Goal: Task Accomplishment & Management: Manage account settings

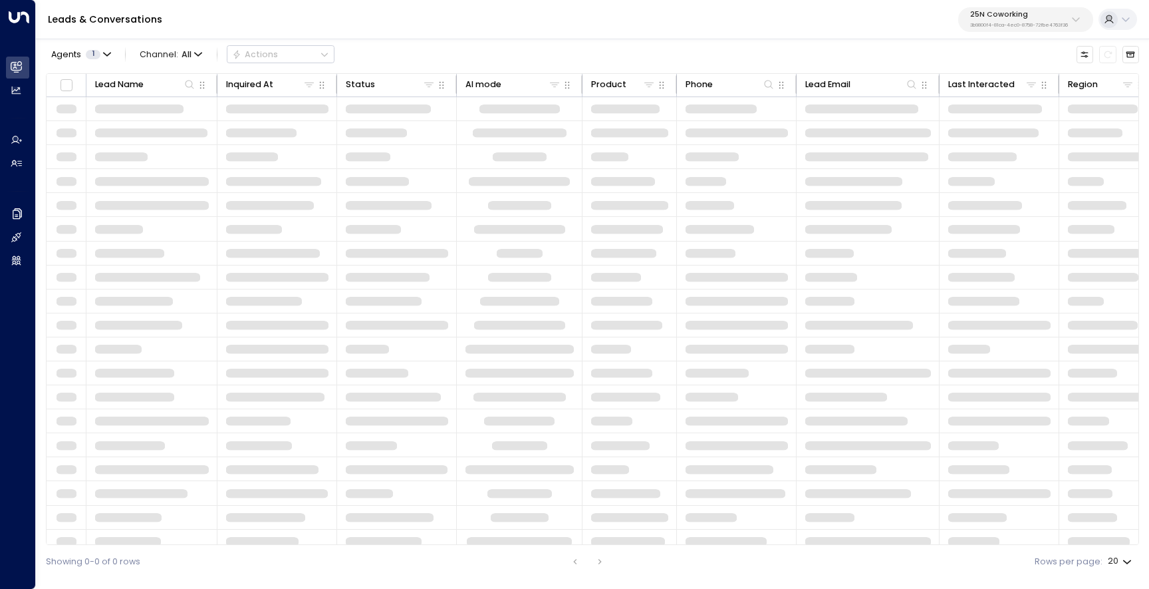
click at [1010, 27] on p "3b9800f4-81ca-4ec0-8758-72fbe4763f36" at bounding box center [1019, 25] width 98 height 5
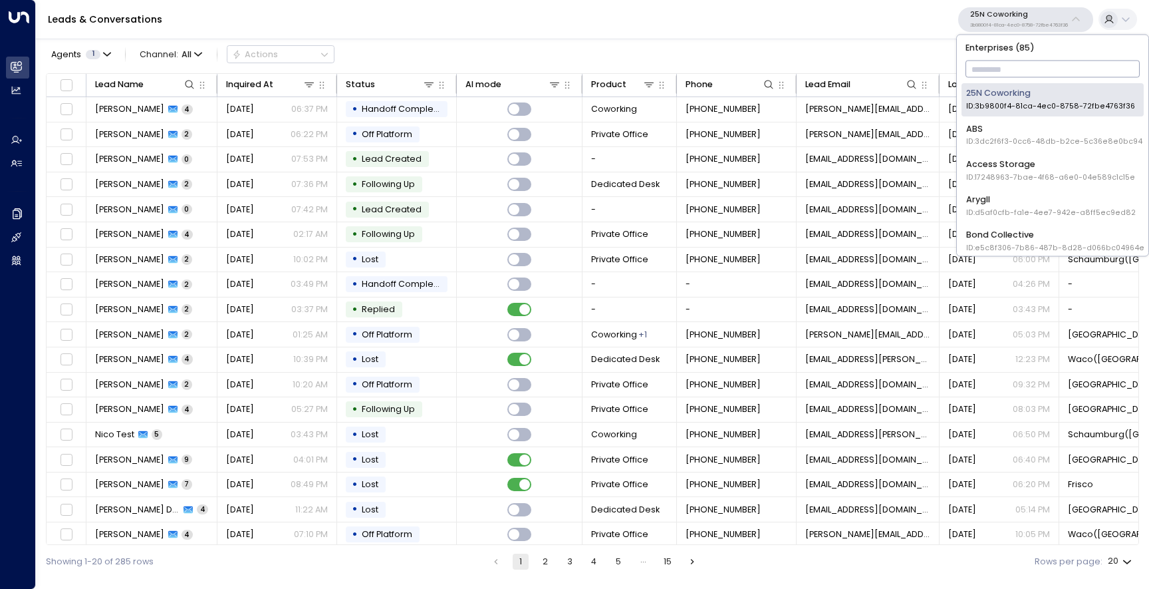
click at [998, 59] on input "text" at bounding box center [1053, 69] width 175 height 23
type input "**"
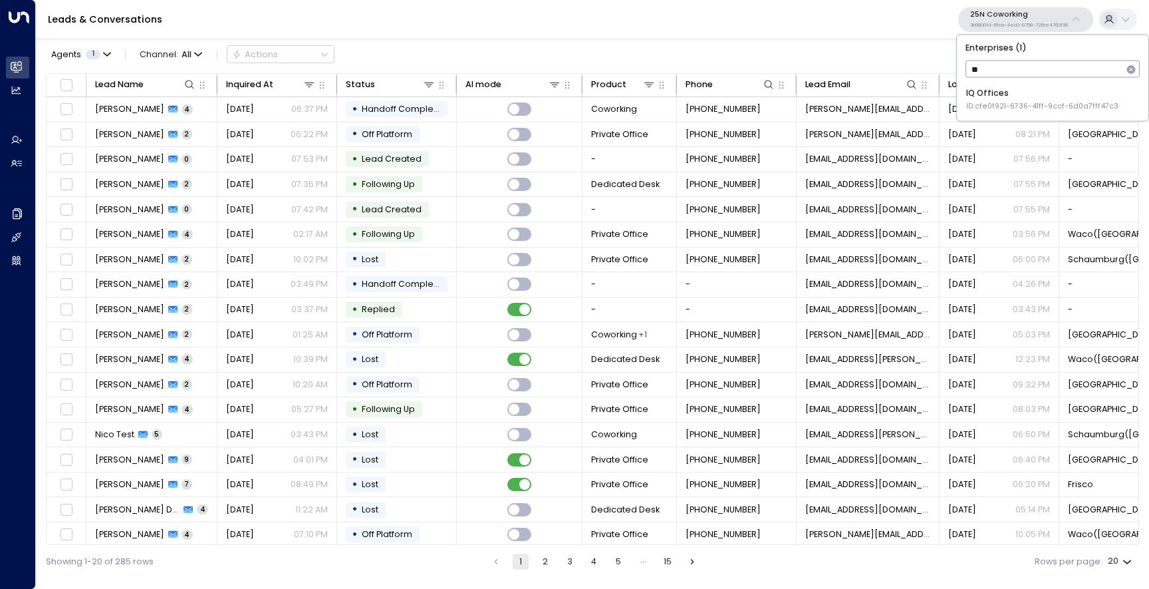
click at [994, 90] on div "IQ Offices ID: cfe0f921-6736-41ff-9ccf-6d0a7fff47c3" at bounding box center [1042, 99] width 152 height 25
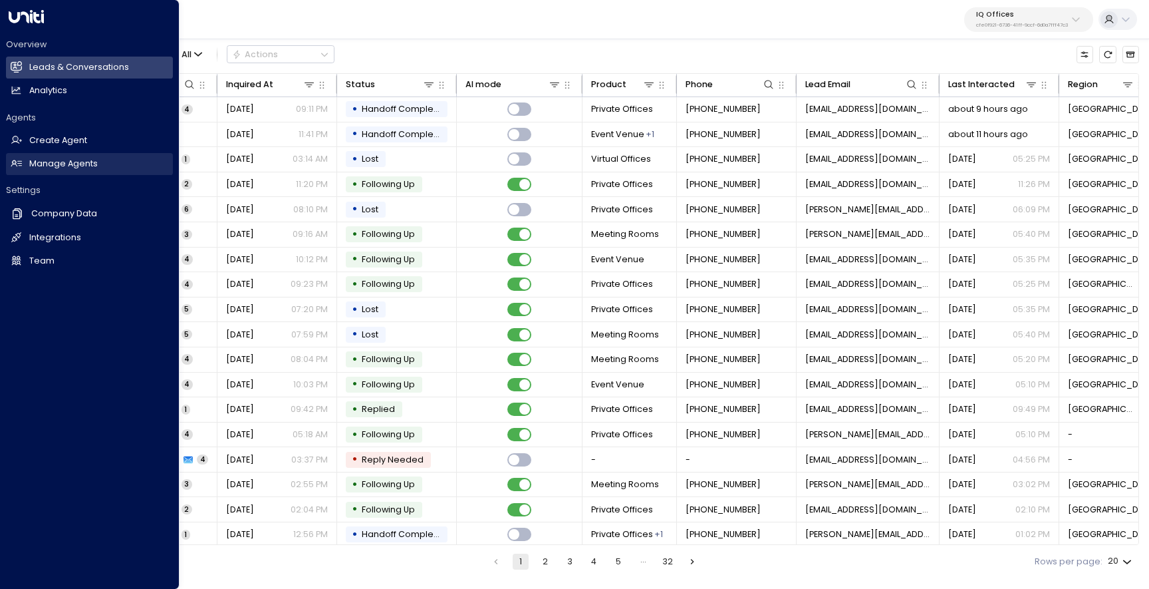
click at [49, 171] on link "Manage Agents Manage Agents" at bounding box center [89, 164] width 167 height 22
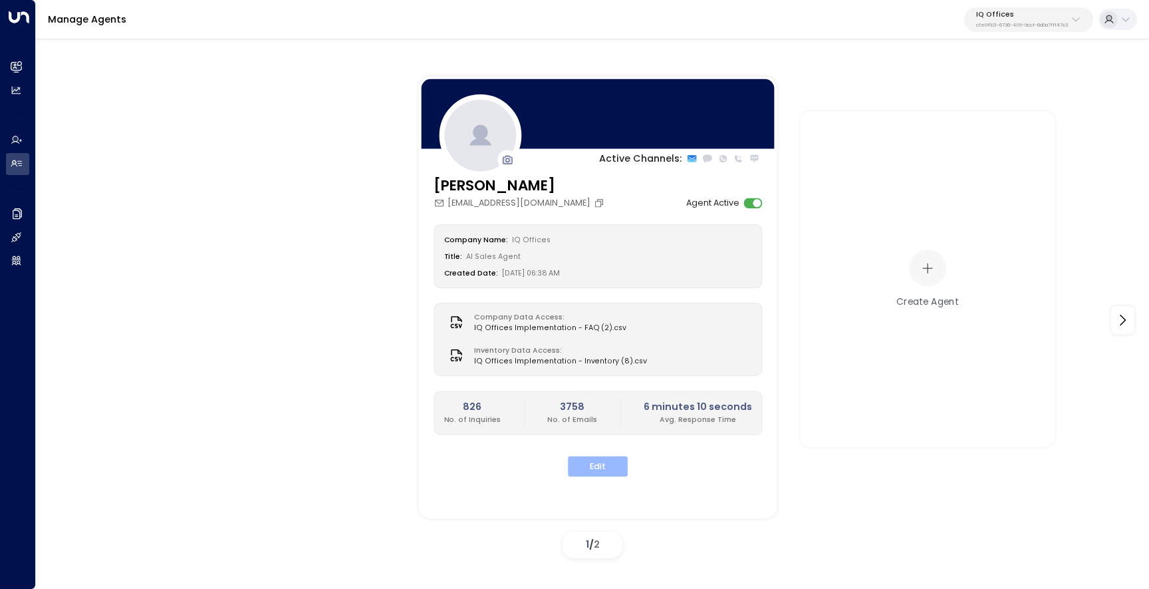
click at [583, 464] on button "Edit" at bounding box center [598, 466] width 60 height 21
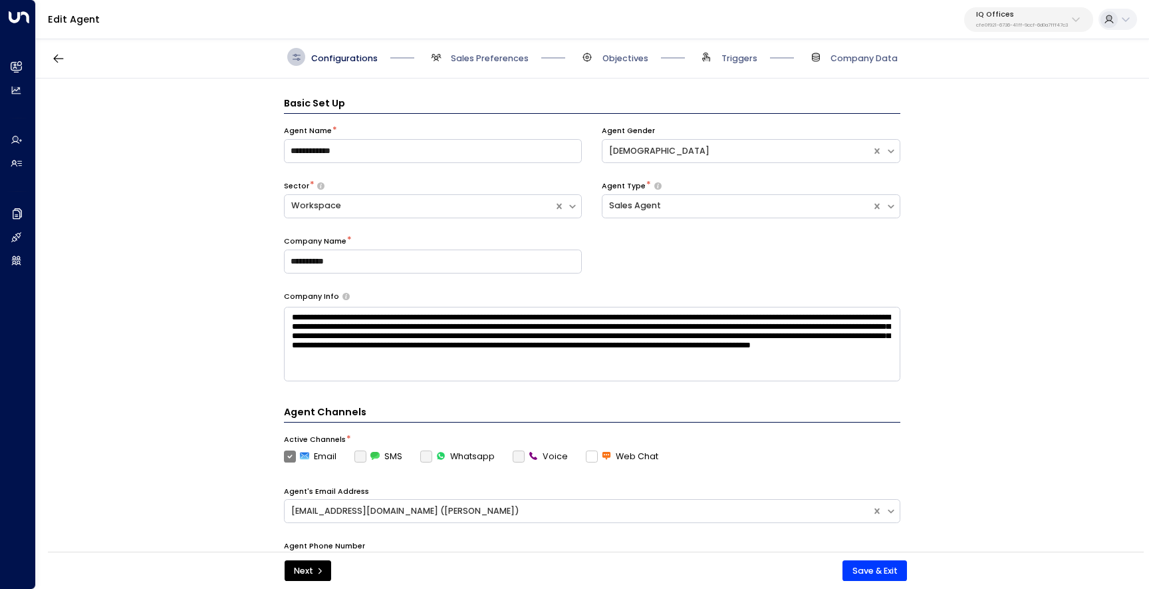
scroll to position [18, 0]
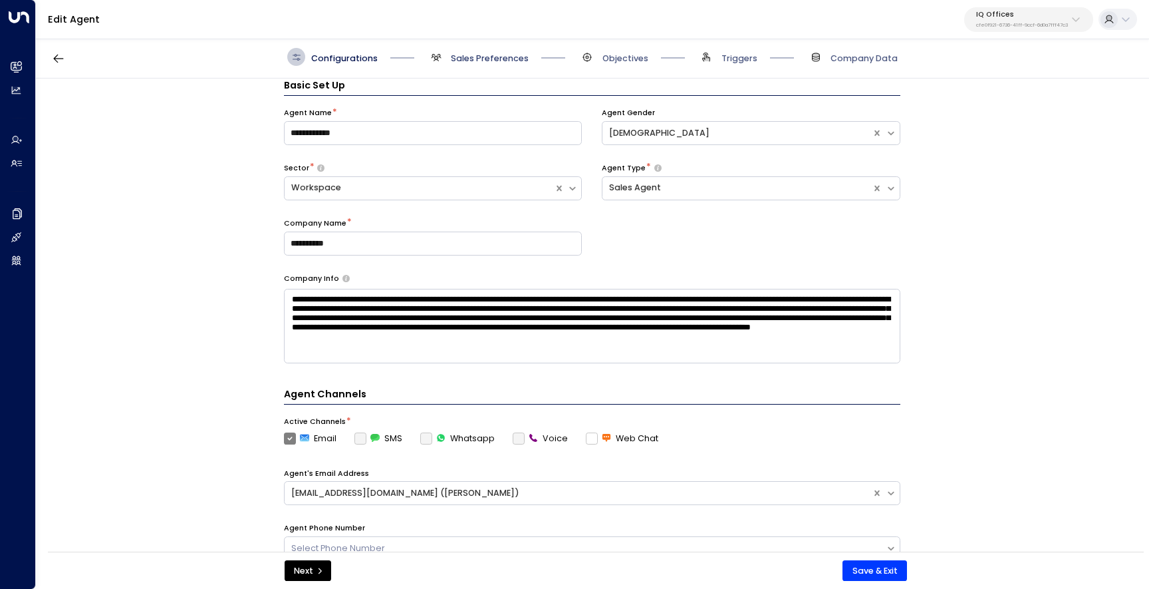
click at [454, 55] on span "Sales Preferences" at bounding box center [490, 59] width 78 height 12
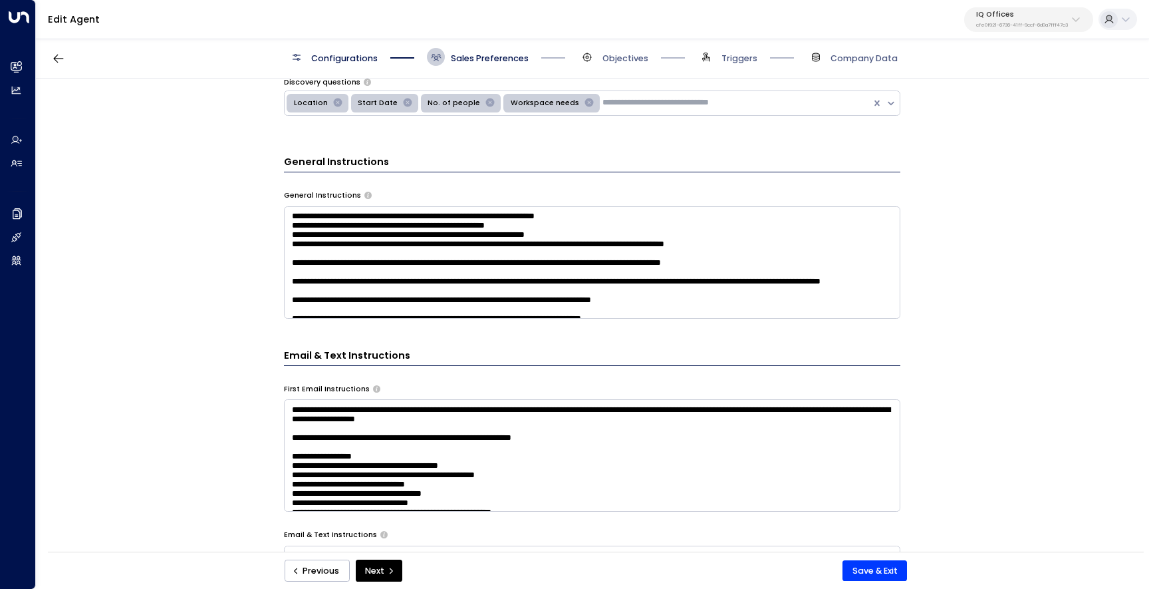
scroll to position [351, 0]
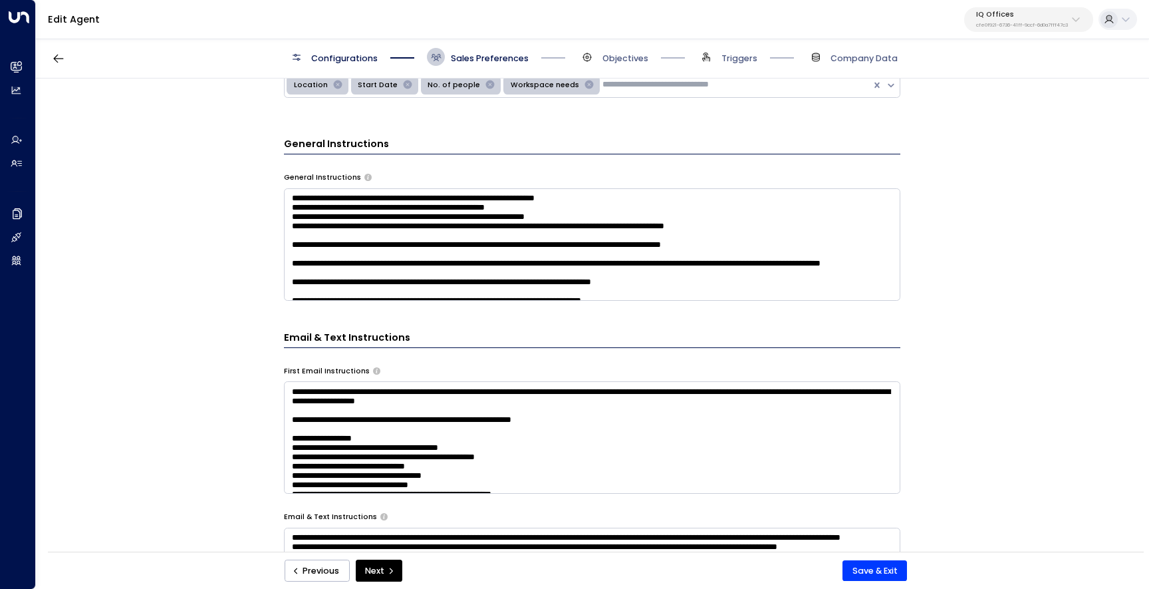
click at [346, 261] on textarea at bounding box center [592, 244] width 617 height 112
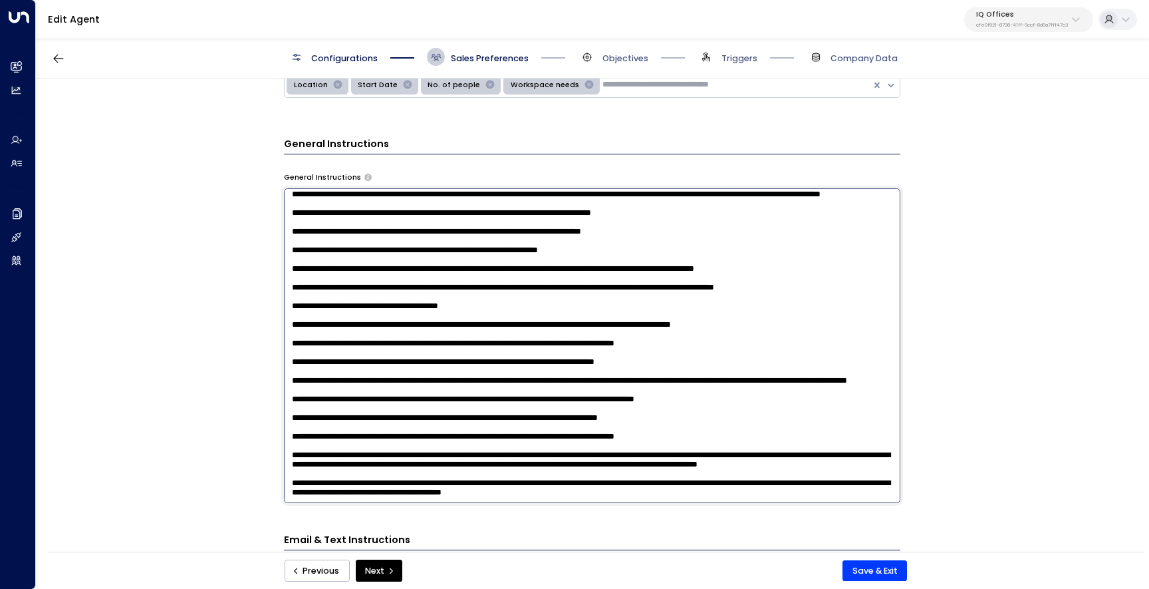
scroll to position [240, 0]
click at [674, 286] on textarea at bounding box center [592, 345] width 617 height 315
click at [354, 288] on textarea at bounding box center [592, 345] width 617 height 315
click at [534, 290] on textarea at bounding box center [592, 345] width 617 height 315
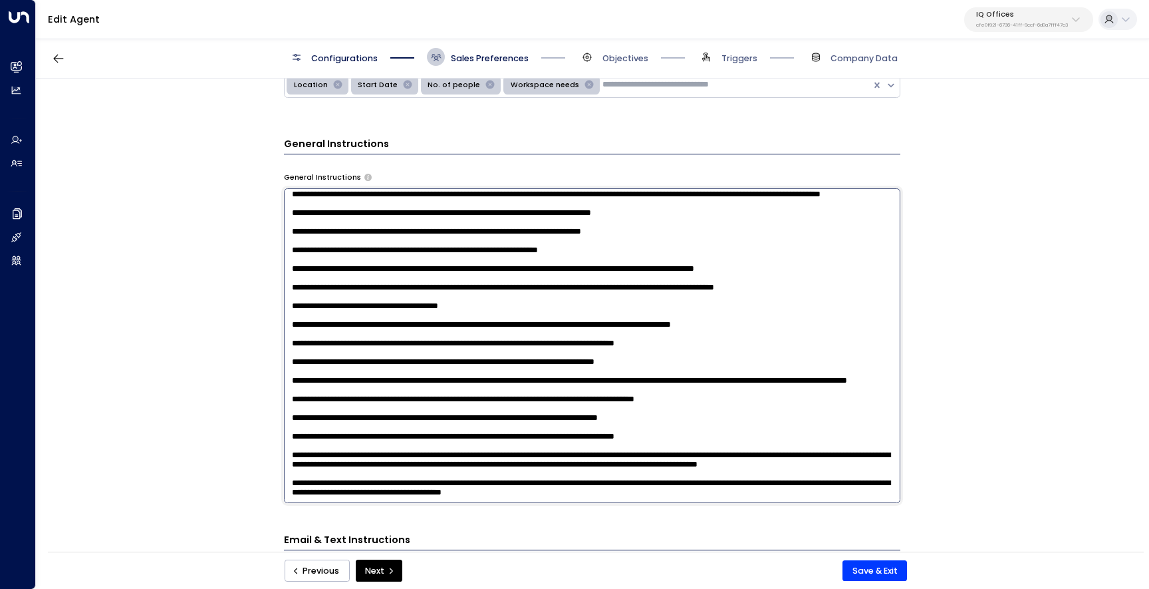
click at [534, 290] on textarea at bounding box center [592, 345] width 617 height 315
click at [728, 283] on textarea at bounding box center [592, 345] width 617 height 315
click at [339, 289] on textarea at bounding box center [592, 345] width 617 height 315
type textarea "**********"
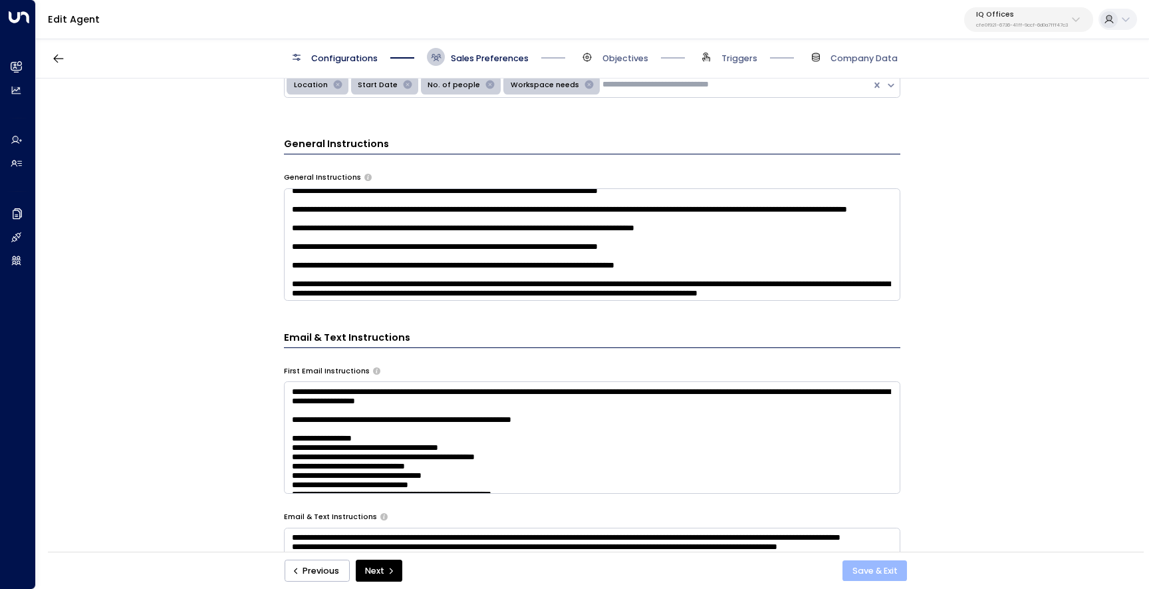
click at [879, 566] on button "Save & Exit" at bounding box center [875, 570] width 65 height 21
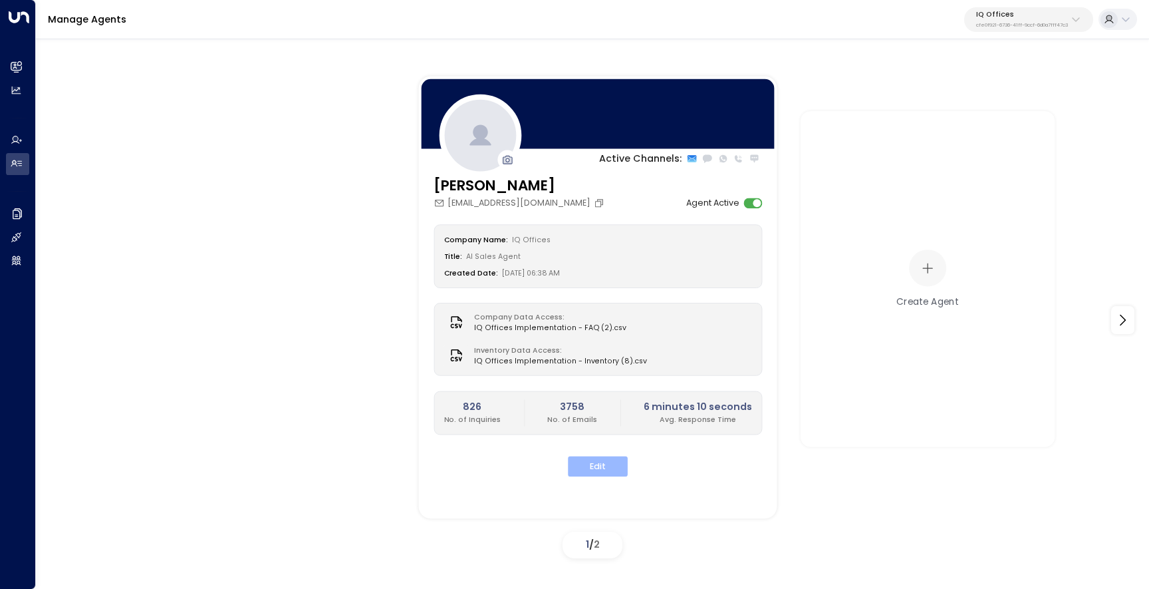
click at [615, 468] on button "Edit" at bounding box center [598, 466] width 60 height 21
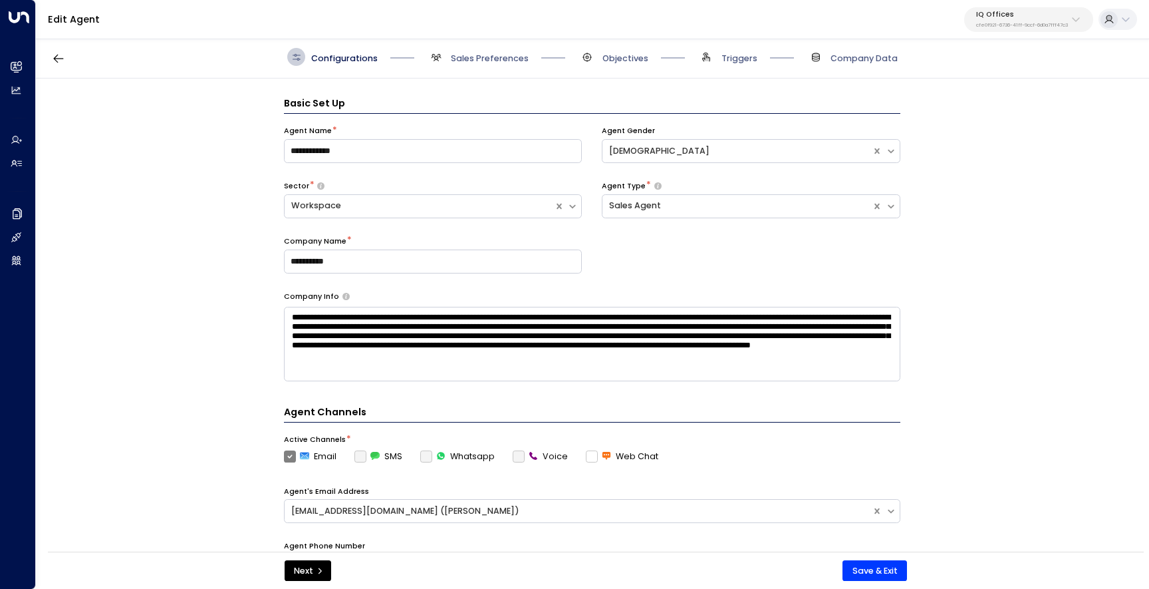
scroll to position [18, 0]
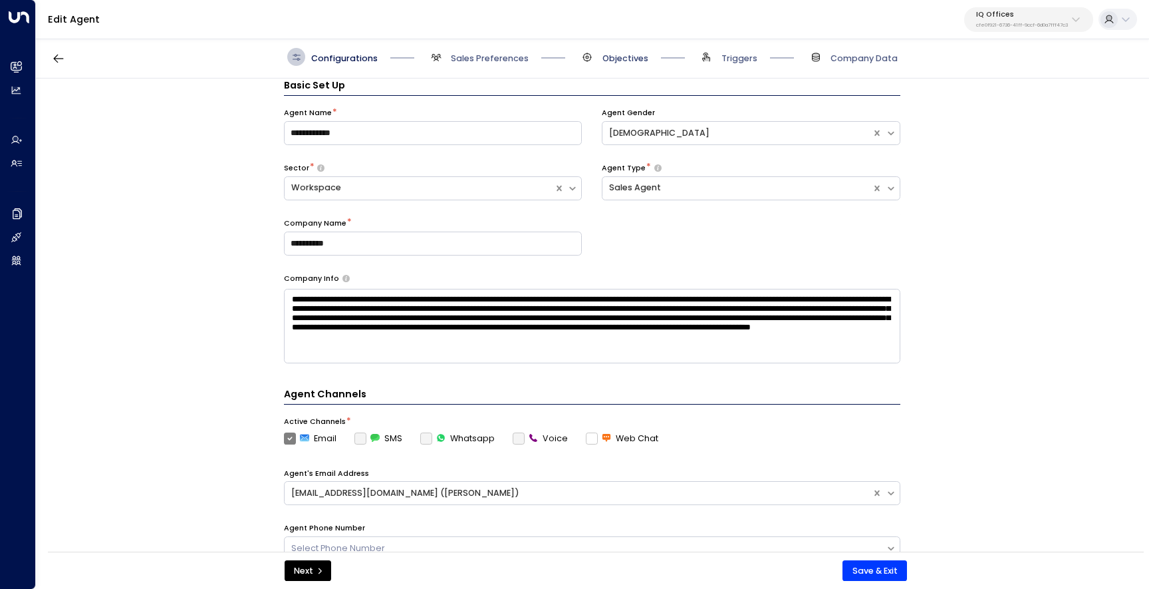
click at [636, 61] on span "Objectives" at bounding box center [626, 59] width 46 height 12
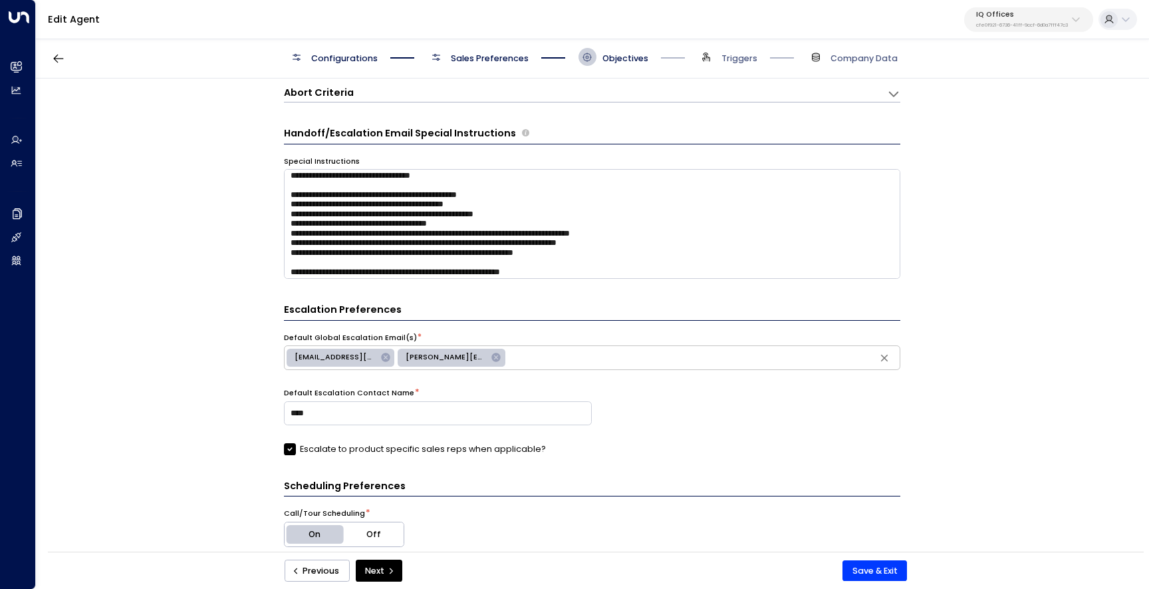
scroll to position [394, 0]
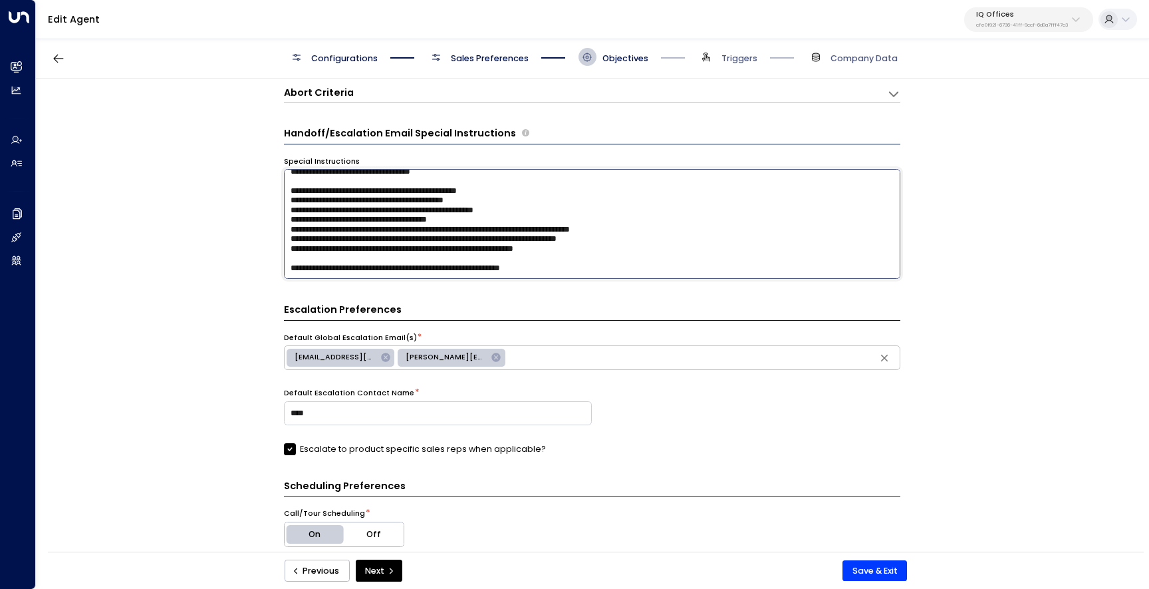
click at [317, 249] on textarea at bounding box center [592, 224] width 617 height 110
type textarea "**********"
click at [875, 573] on button "Save & Exit" at bounding box center [875, 570] width 65 height 21
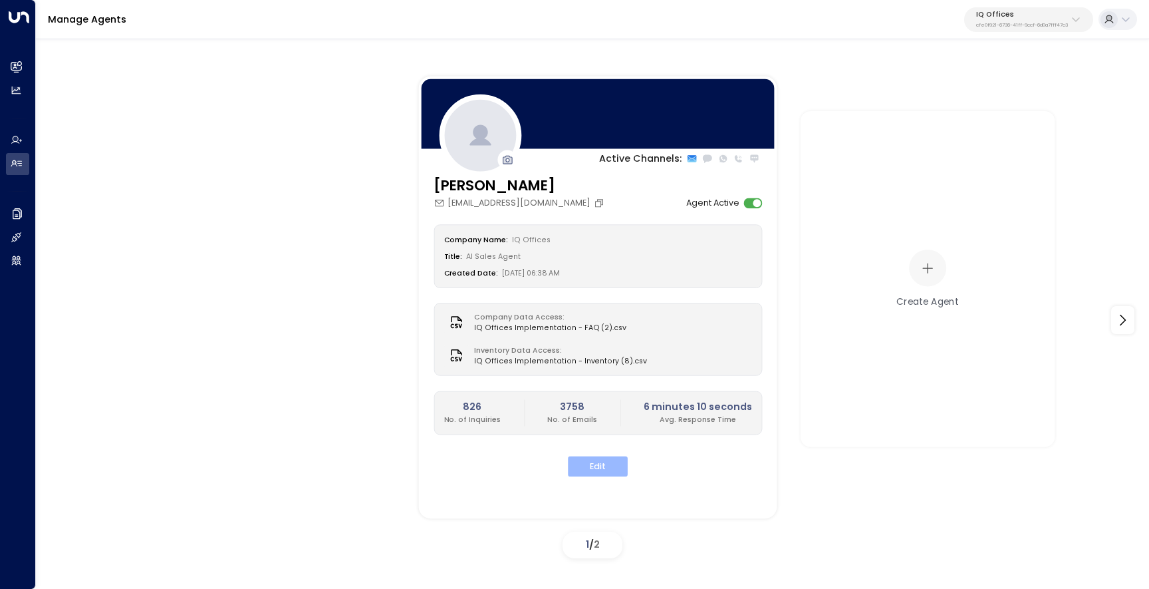
click at [607, 462] on button "Edit" at bounding box center [598, 466] width 60 height 21
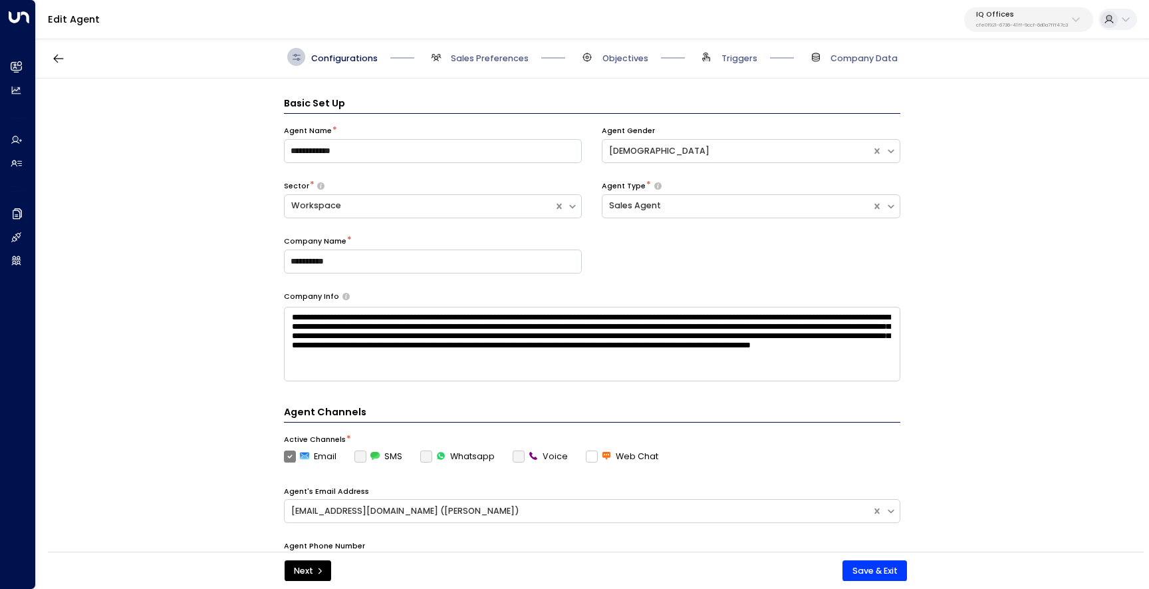
scroll to position [18, 0]
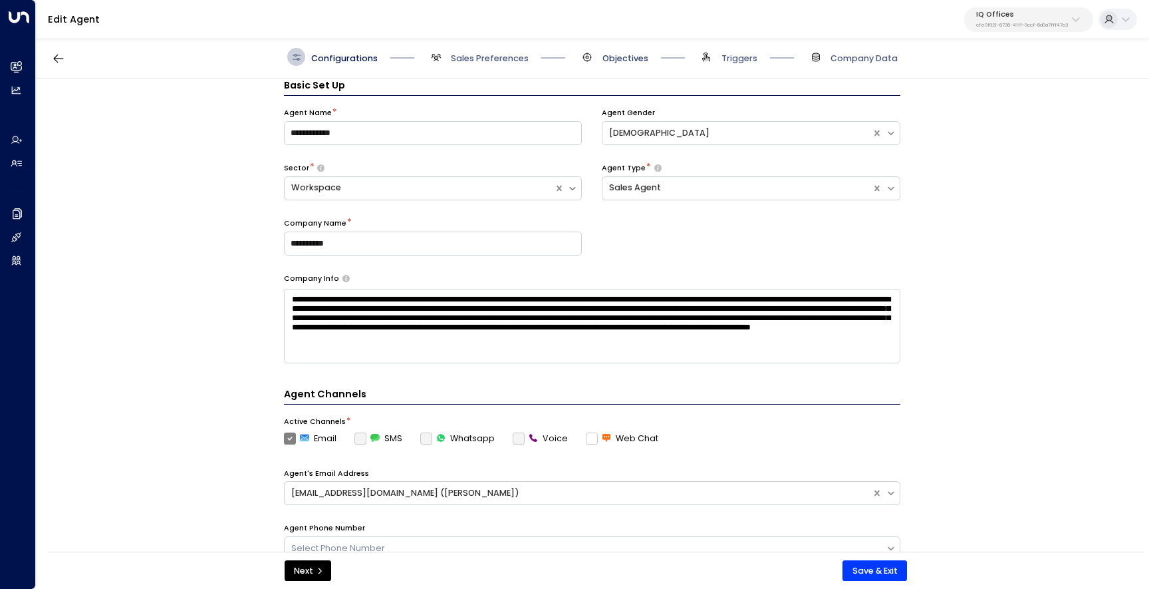
click at [612, 62] on span "Objectives" at bounding box center [626, 59] width 46 height 12
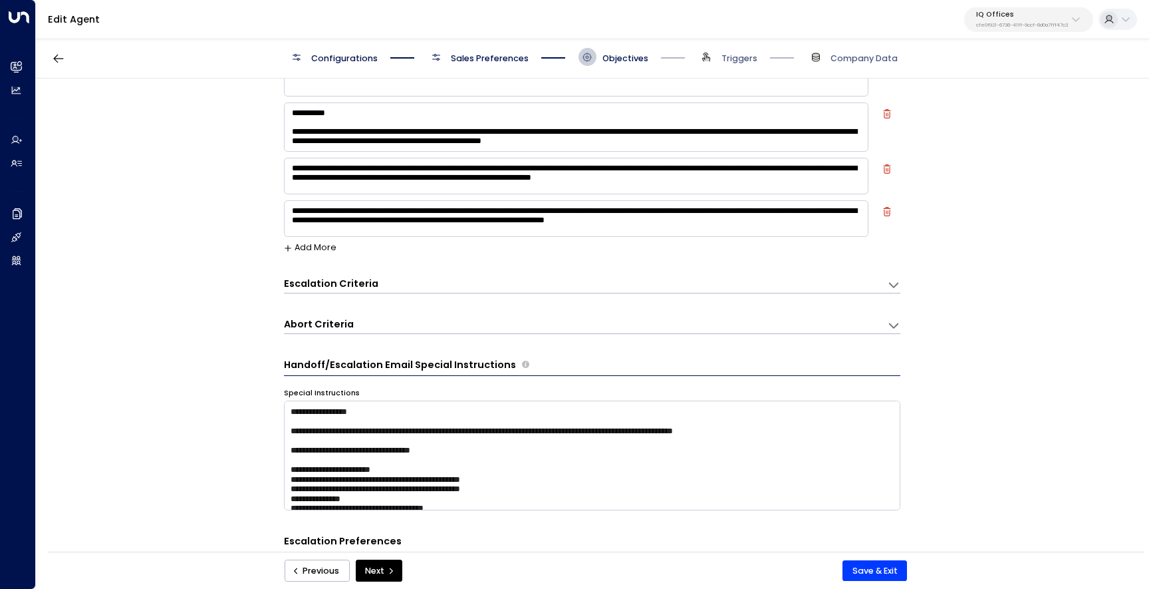
scroll to position [0, 0]
